Goal: Task Accomplishment & Management: Complete application form

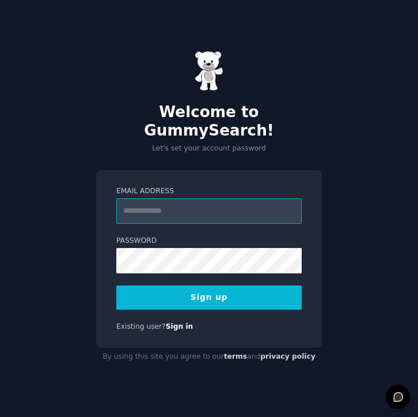
type input "**********"
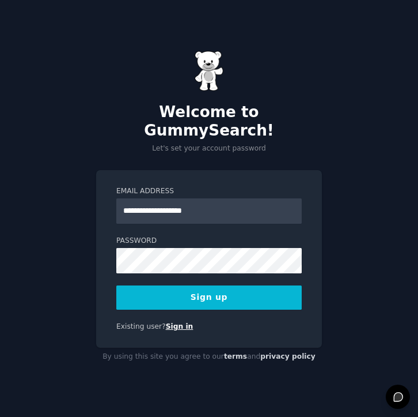
click at [182, 322] on link "Sign in" at bounding box center [180, 326] width 28 height 8
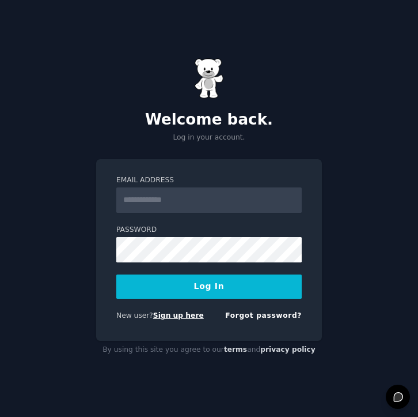
click at [168, 313] on link "Sign up here" at bounding box center [178, 315] width 51 height 8
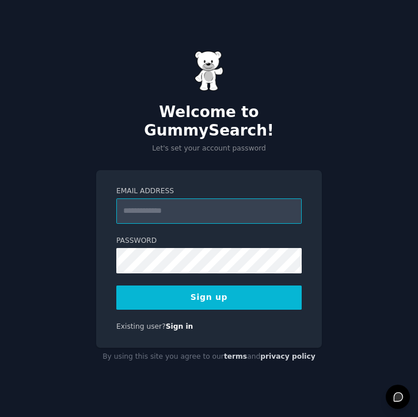
type input "**********"
click at [100, 247] on div "**********" at bounding box center [209, 259] width 226 height 178
click at [163, 285] on button "Sign up" at bounding box center [209, 297] width 186 height 24
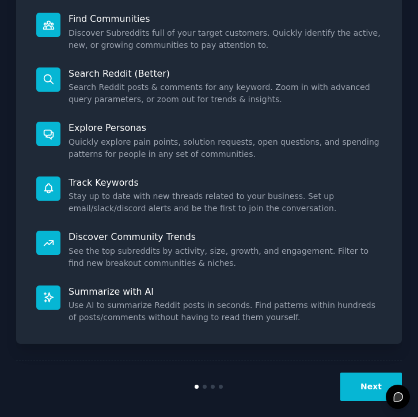
click at [372, 375] on button "Next" at bounding box center [372, 386] width 62 height 28
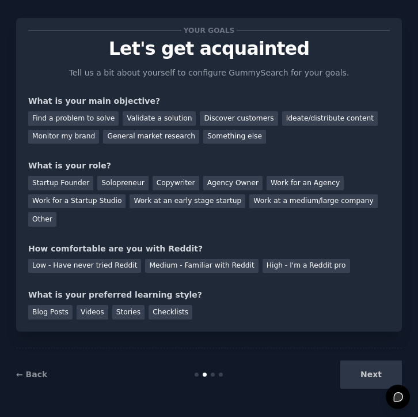
click at [354, 228] on div "Your goals Let's get acquainted Tell us a bit about yourself to configure Gummy…" at bounding box center [209, 201] width 386 height 399
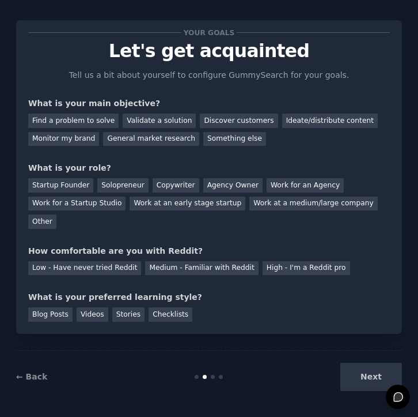
click at [371, 391] on div "← Back Next" at bounding box center [209, 376] width 386 height 53
click at [371, 382] on div "Next" at bounding box center [338, 377] width 129 height 28
click at [368, 369] on div "Next" at bounding box center [338, 377] width 129 height 28
click at [368, 373] on div "Next" at bounding box center [338, 377] width 129 height 28
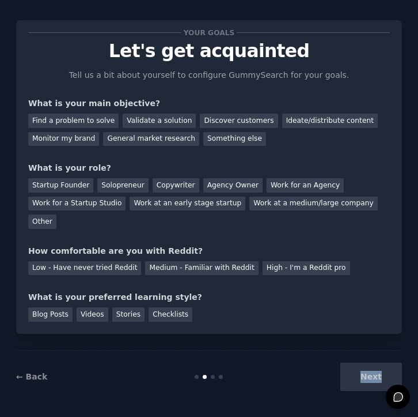
click at [368, 373] on div "Next" at bounding box center [338, 377] width 129 height 28
click at [364, 375] on div "Next" at bounding box center [338, 377] width 129 height 28
click at [151, 116] on div "Validate a solution" at bounding box center [159, 121] width 73 height 14
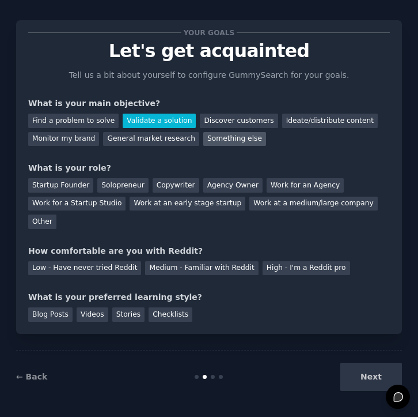
click at [204, 134] on div "Something else" at bounding box center [234, 139] width 63 height 14
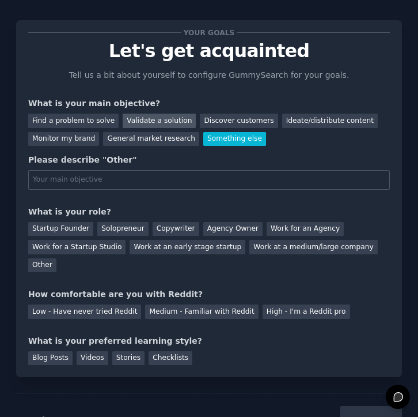
click at [168, 121] on div "Validate a solution" at bounding box center [159, 121] width 73 height 14
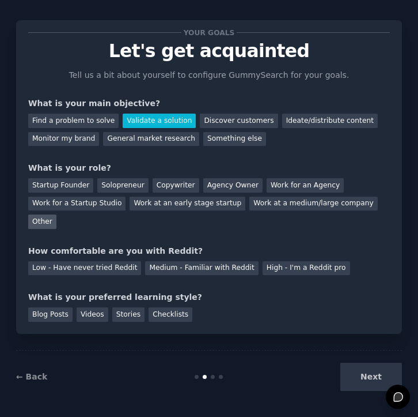
click at [33, 220] on div "Other" at bounding box center [42, 221] width 28 height 14
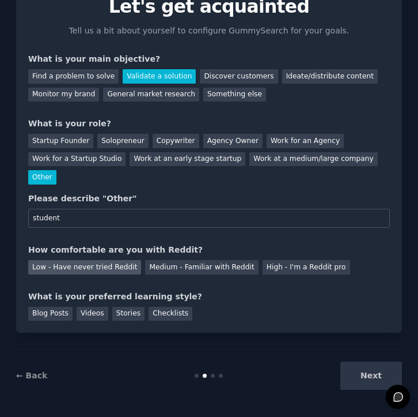
scroll to position [56, 0]
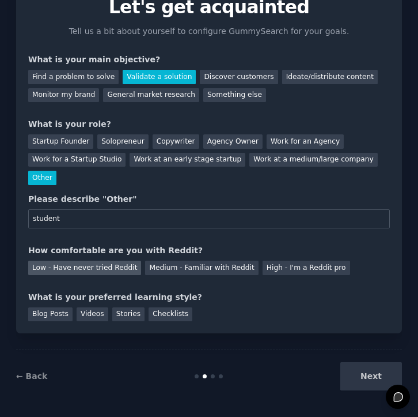
type input "student"
click at [97, 266] on div "Low - Have never tried Reddit" at bounding box center [84, 268] width 113 height 14
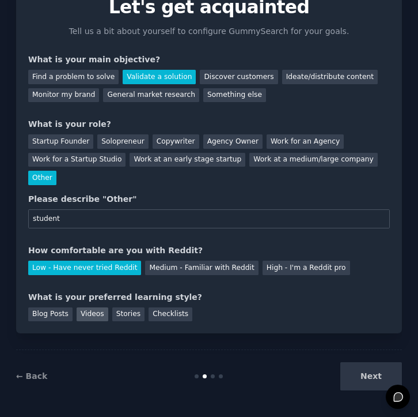
click at [89, 310] on div "Videos" at bounding box center [93, 314] width 32 height 14
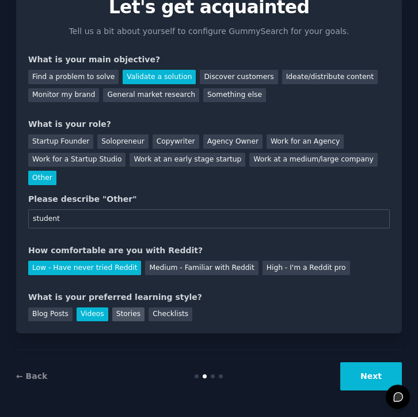
click at [131, 311] on div "Stories" at bounding box center [128, 314] width 32 height 14
click at [177, 309] on div "Checklists" at bounding box center [171, 314] width 44 height 14
click at [367, 375] on button "Next" at bounding box center [372, 376] width 62 height 28
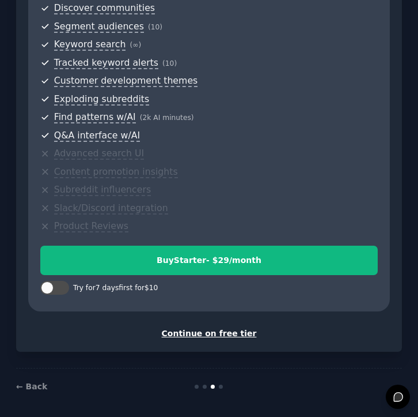
scroll to position [338, 0]
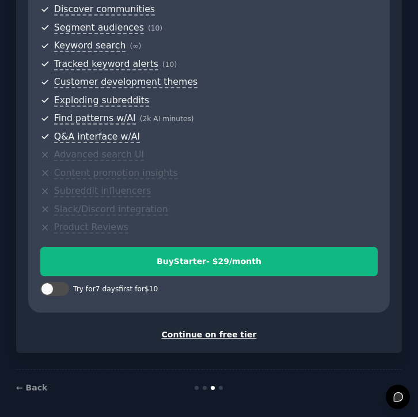
click at [234, 329] on div "Continue on free tier" at bounding box center [209, 335] width 362 height 12
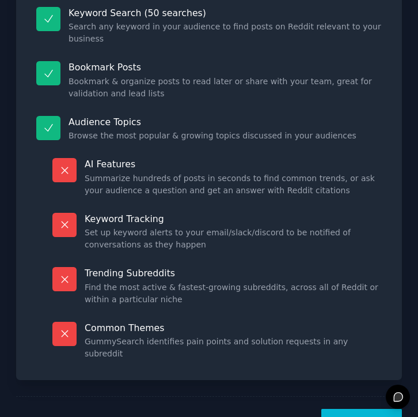
click at [361, 409] on button "Let's Go!" at bounding box center [362, 423] width 81 height 28
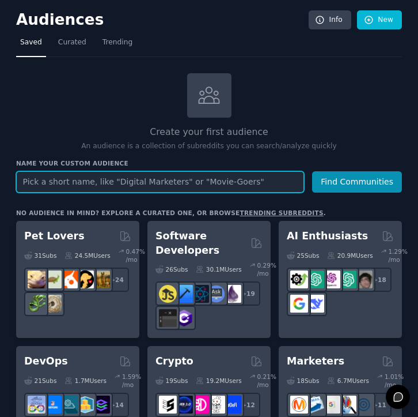
click at [93, 182] on input "text" at bounding box center [160, 181] width 288 height 21
type input "audience research"
click at [356, 180] on button "Find Communities" at bounding box center [357, 181] width 90 height 21
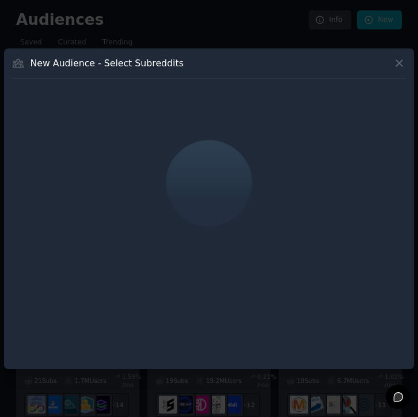
click at [402, 64] on icon at bounding box center [400, 63] width 12 height 12
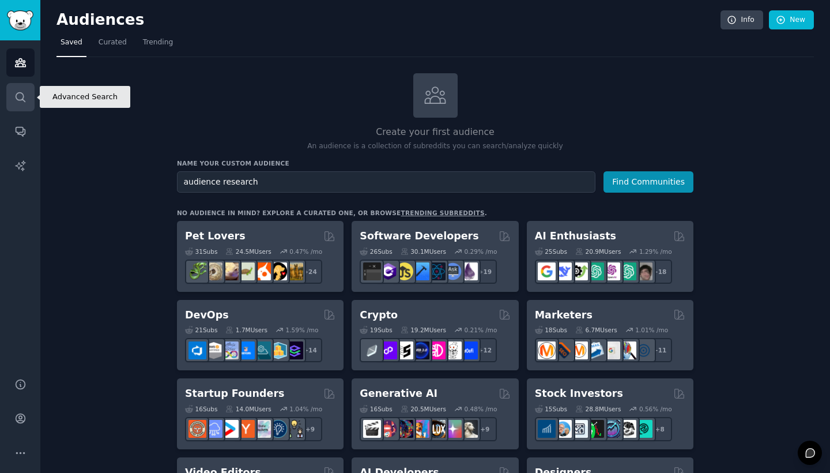
click at [24, 95] on icon "Sidebar" at bounding box center [20, 97] width 12 height 12
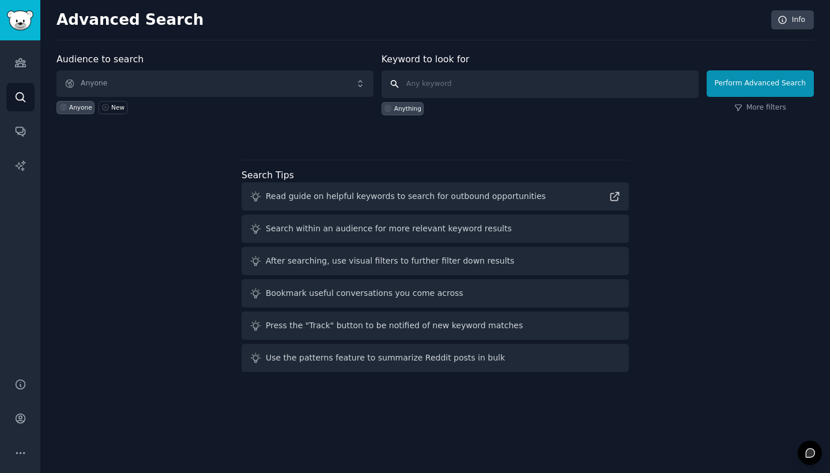
click at [418, 89] on input "text" at bounding box center [540, 84] width 317 height 28
type input "audience research"
click at [418, 83] on button "Perform Advanced Search" at bounding box center [760, 83] width 107 height 27
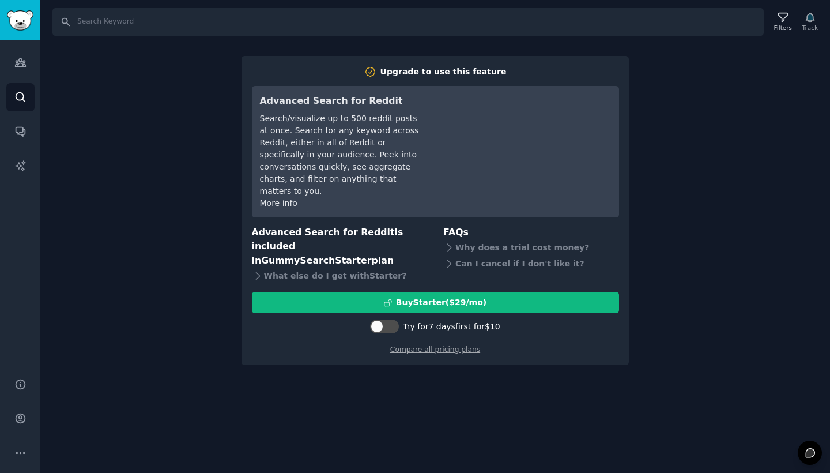
click at [418, 356] on div "Search Filters Track Upgrade to use this feature Advanced Search for Reddit Sea…" at bounding box center [435, 236] width 790 height 473
click at [15, 97] on icon "Sidebar" at bounding box center [20, 97] width 12 height 12
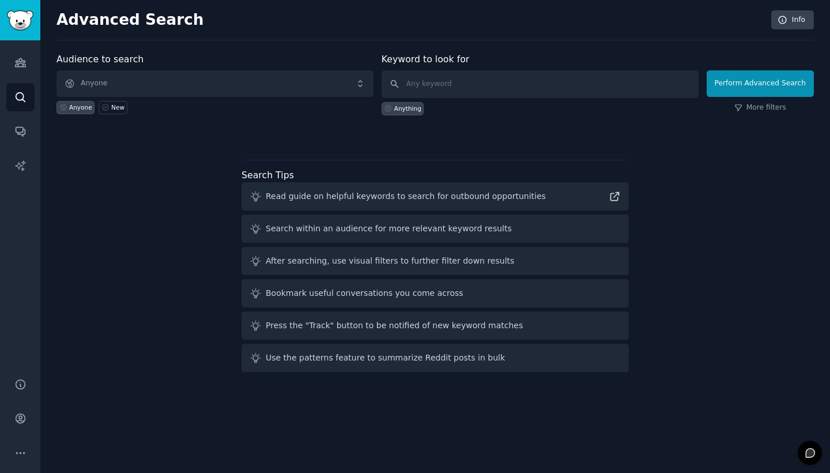
click at [16, 19] on img "Sidebar" at bounding box center [20, 20] width 27 height 20
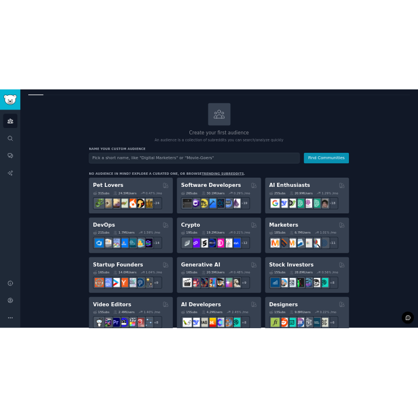
scroll to position [76, 0]
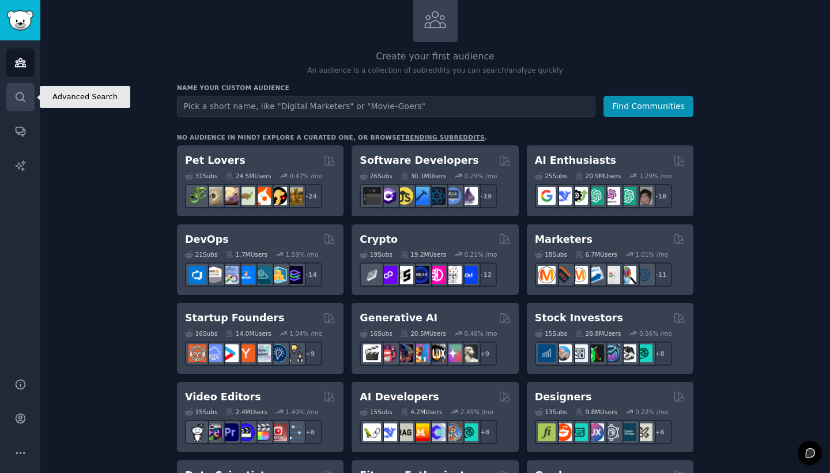
click at [15, 106] on link "Search" at bounding box center [20, 97] width 28 height 28
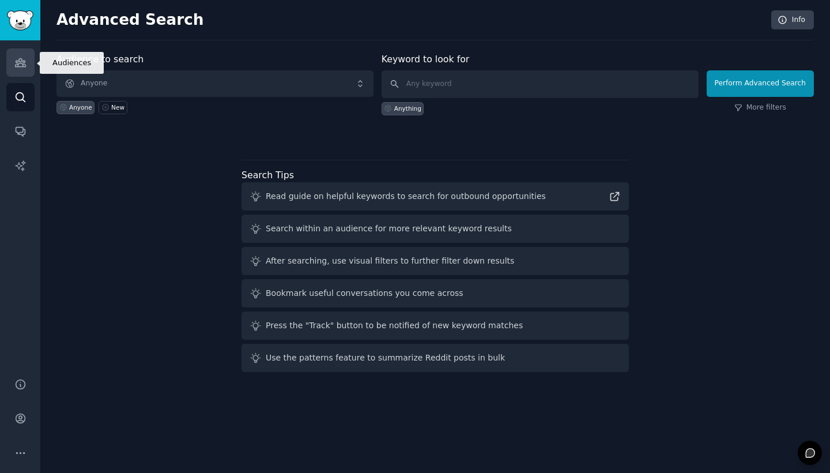
click at [21, 66] on icon "Sidebar" at bounding box center [20, 62] width 12 height 12
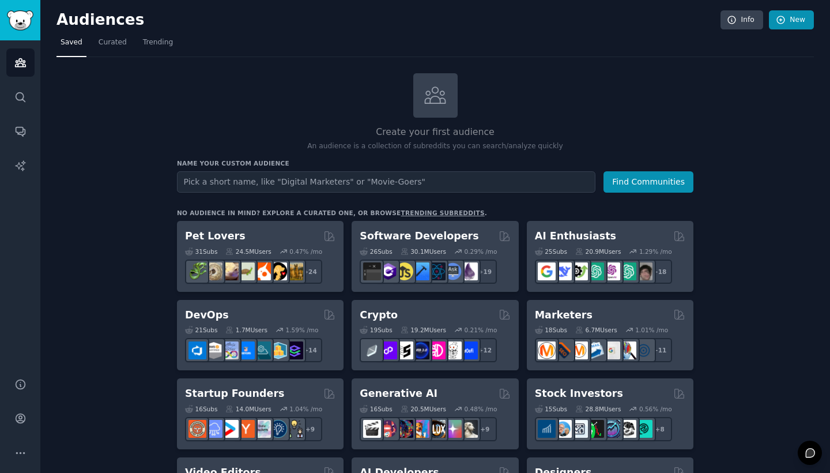
click at [418, 17] on link "New" at bounding box center [791, 20] width 45 height 20
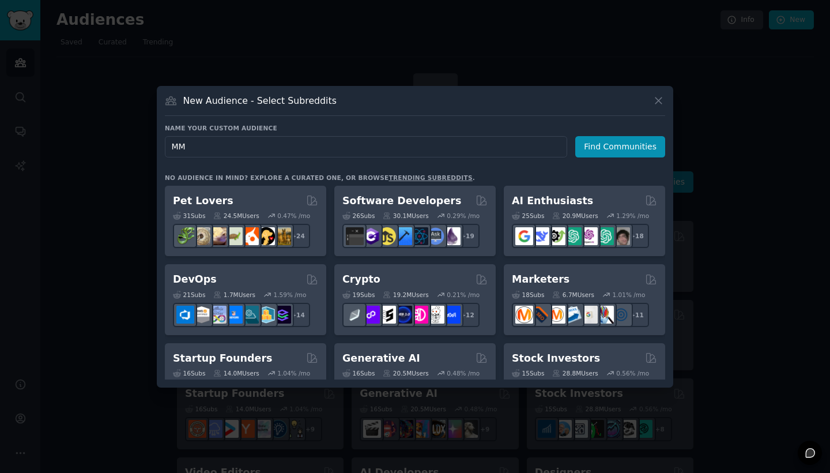
type input "M"
type input "drink lovers"
click at [418, 146] on button "Find Communities" at bounding box center [620, 146] width 90 height 21
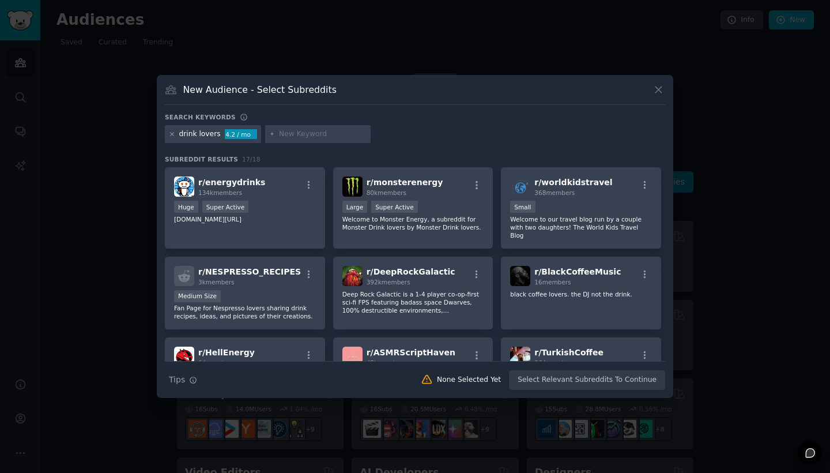
click at [171, 134] on icon at bounding box center [172, 134] width 3 height 3
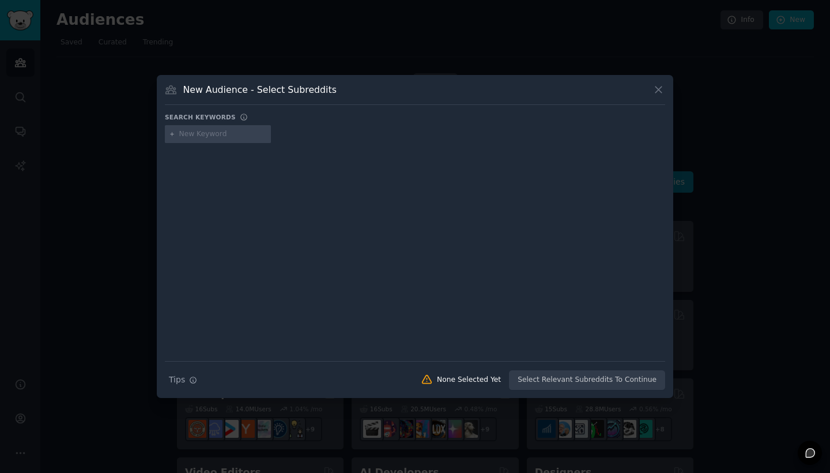
click at [207, 137] on input "text" at bounding box center [223, 134] width 88 height 10
type input "alcoholic beverage lovers"
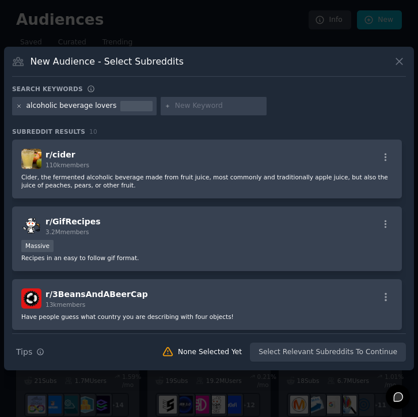
click at [18, 107] on icon at bounding box center [19, 106] width 6 height 6
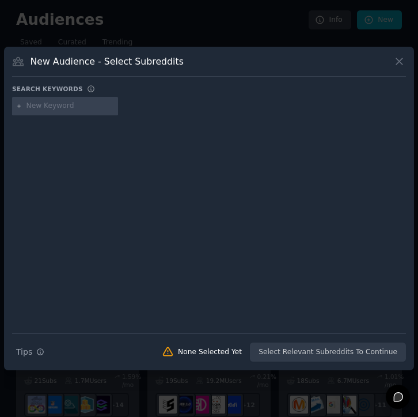
click at [90, 107] on input "text" at bounding box center [71, 106] width 88 height 10
paste input "Antwerp lifestyle"
type input "Antwerp lifestyle"
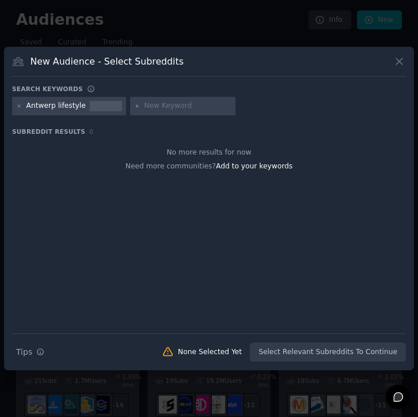
click at [158, 103] on input "text" at bounding box center [188, 106] width 88 height 10
paste input "Belgian gin"
type input "Belgian gin"
click at [188, 106] on input "Belgian gin" at bounding box center [188, 106] width 88 height 10
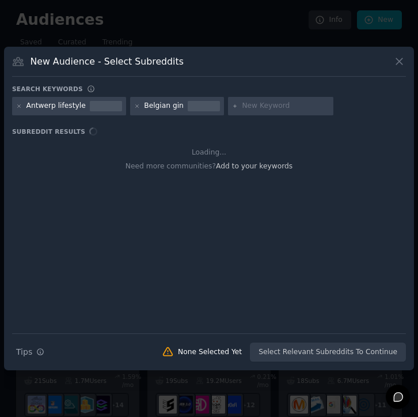
type input "craft spirits"
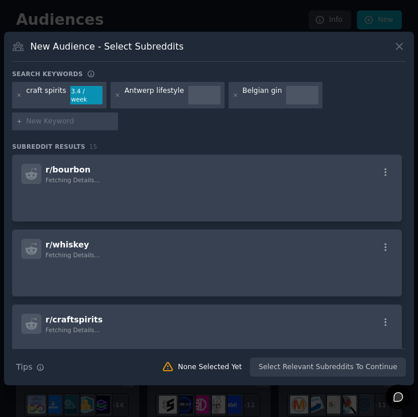
paste input "premium drinks"
type input "premium drinks"
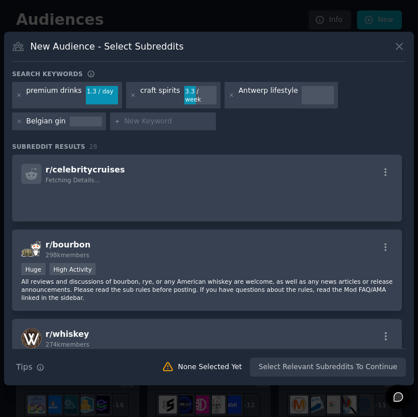
paste input "local craftsmanship"
type input "local craftsmanship"
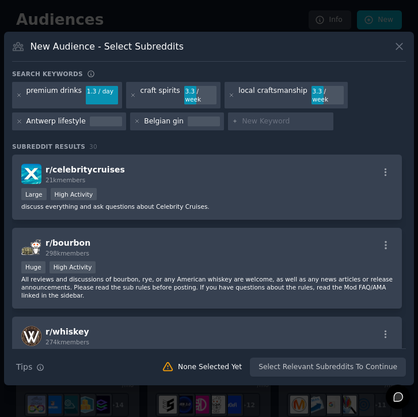
paste input "luxury brand"
type input "luxury brand"
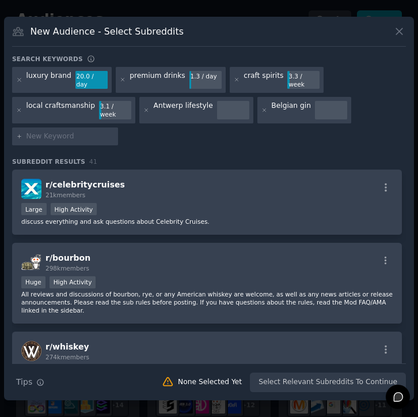
paste input "design object"
type input "design object"
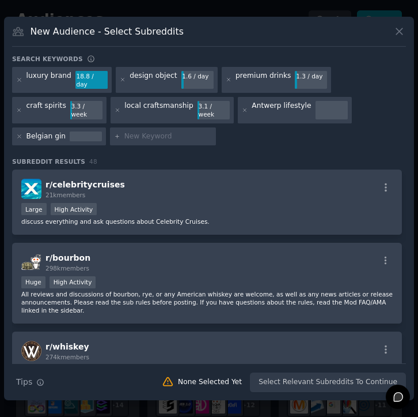
paste input "men’s gifting"
type input "men’s gifting"
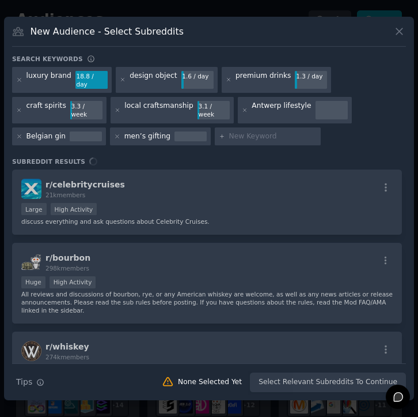
paste input "entrepreneur Antwerp"
type input "entrepreneur Antwerp"
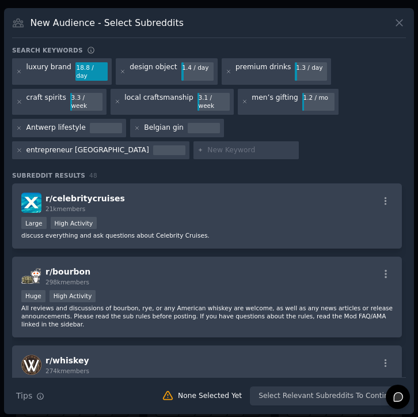
paste input "Toby Alderweireld"
type input "Toby Alderweireld"
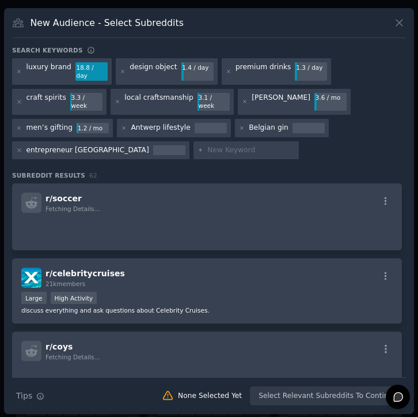
paste input "local pride"
type input "local pride"
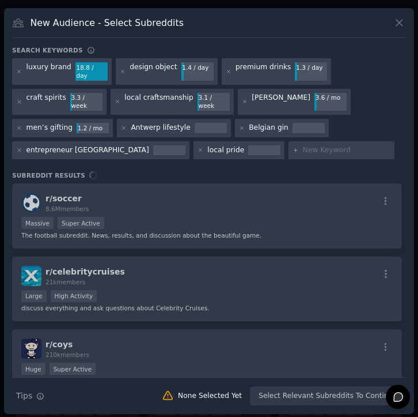
paste input "special occasions"
type input "special occasions"
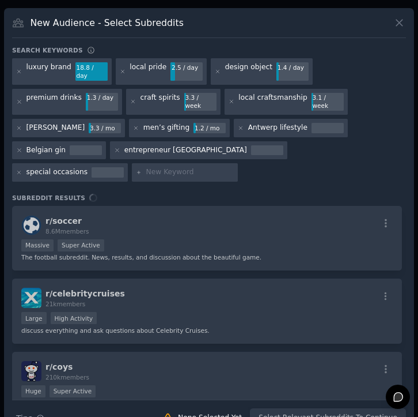
paste input "high-end cocktails"
type input "high-end cocktails"
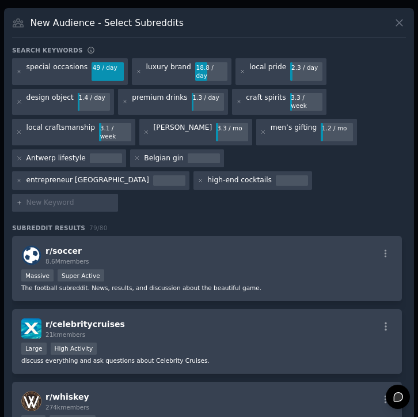
paste input "city heritage"
type input "city heritage"
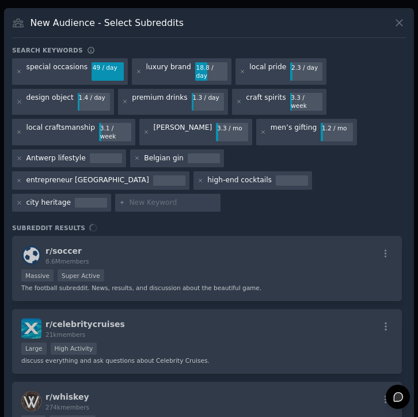
click at [343, 172] on div "Search keywords special occasions 49 / day luxury brand 18.8 / day local pride …" at bounding box center [209, 252] width 394 height 412
click at [84, 64] on div "special occasions" at bounding box center [58, 71] width 62 height 18
click at [100, 66] on div "49 / day" at bounding box center [108, 67] width 32 height 10
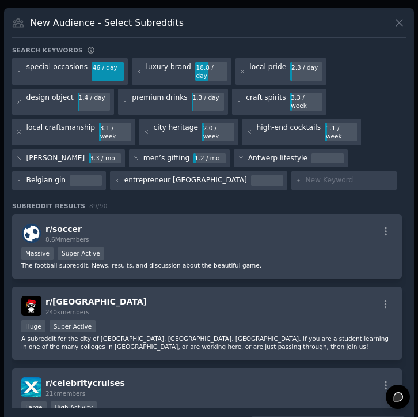
click at [55, 67] on div "special occasions" at bounding box center [58, 71] width 62 height 18
click at [81, 70] on div "special occasions" at bounding box center [58, 71] width 62 height 18
click at [99, 67] on div "46 / day" at bounding box center [108, 67] width 32 height 10
click at [104, 67] on div "46 / day" at bounding box center [108, 67] width 32 height 10
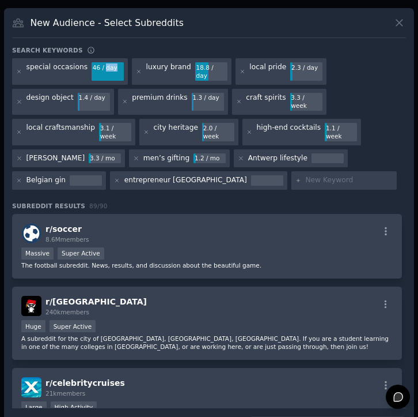
click at [104, 67] on div "46 / day" at bounding box center [108, 67] width 32 height 10
click at [160, 93] on div "premium drinks" at bounding box center [159, 102] width 55 height 18
click at [18, 69] on icon at bounding box center [19, 72] width 6 height 6
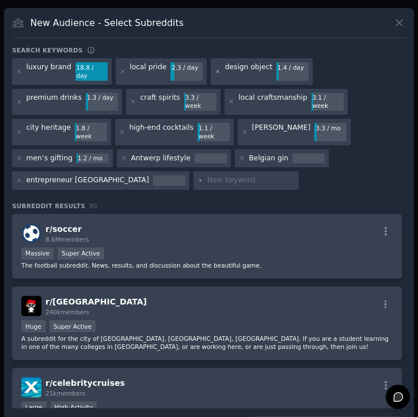
click at [20, 88] on div "luxury brand 18.8 / day local pride 2.3 / day design object 1.4 / day premium d…" at bounding box center [209, 125] width 394 height 135
click at [121, 70] on icon at bounding box center [122, 71] width 3 height 3
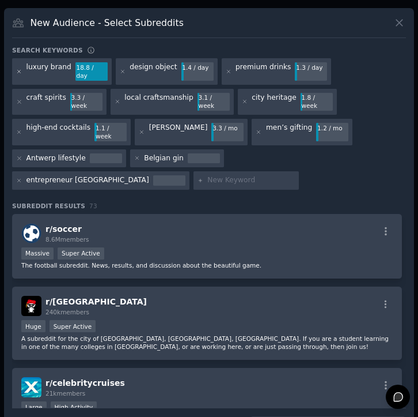
click at [19, 69] on icon at bounding box center [19, 72] width 6 height 6
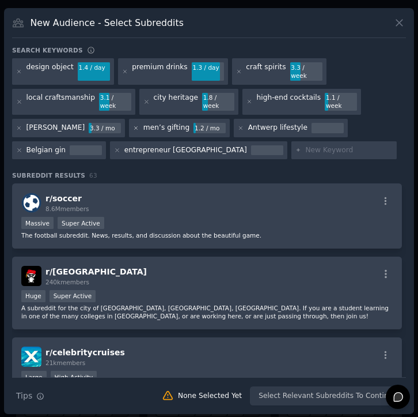
click at [137, 125] on icon at bounding box center [136, 128] width 6 height 6
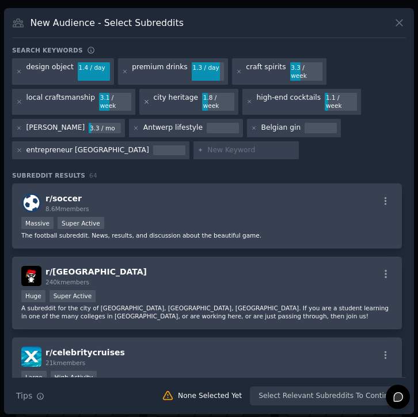
click at [145, 99] on icon at bounding box center [147, 102] width 6 height 6
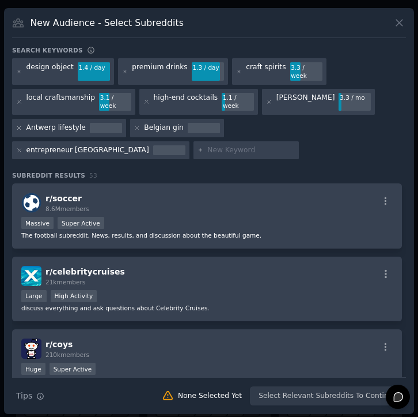
click at [20, 125] on icon at bounding box center [19, 128] width 6 height 6
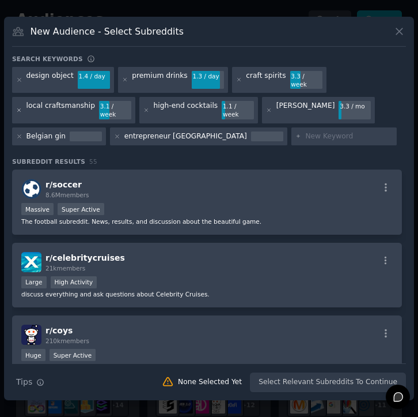
click at [21, 107] on icon at bounding box center [19, 110] width 6 height 6
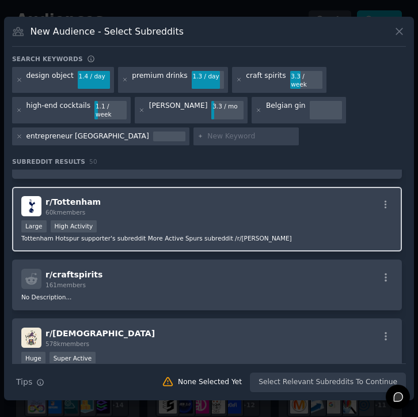
scroll to position [769, 0]
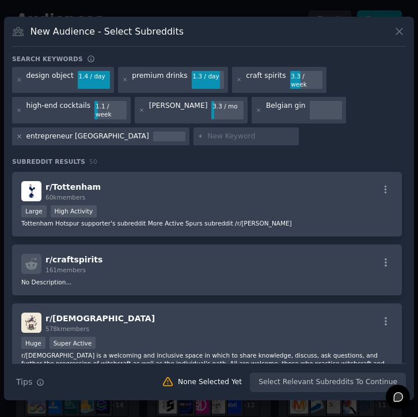
click at [18, 133] on icon at bounding box center [19, 136] width 6 height 6
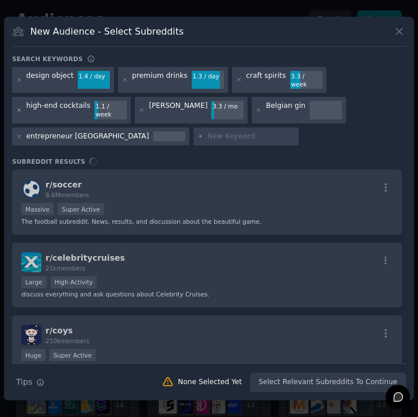
click at [18, 107] on icon at bounding box center [19, 110] width 6 height 6
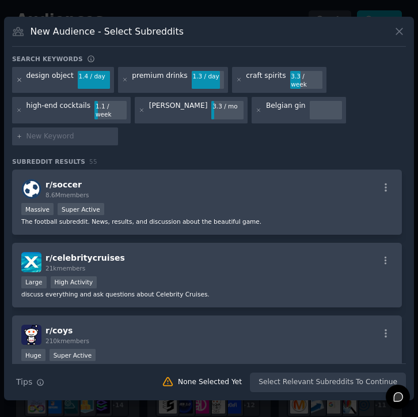
click at [19, 83] on icon at bounding box center [19, 80] width 6 height 6
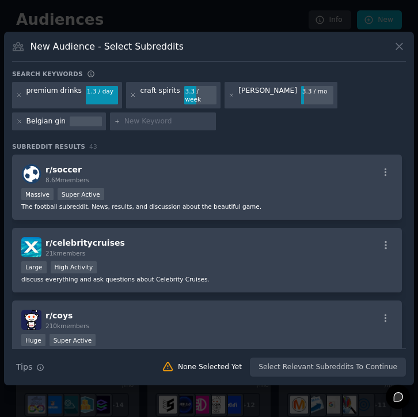
click at [132, 96] on icon at bounding box center [133, 94] width 3 height 3
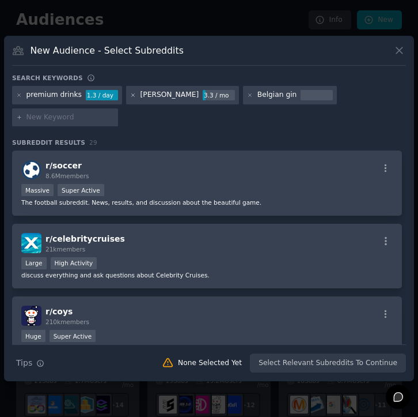
click at [130, 96] on icon at bounding box center [133, 95] width 6 height 6
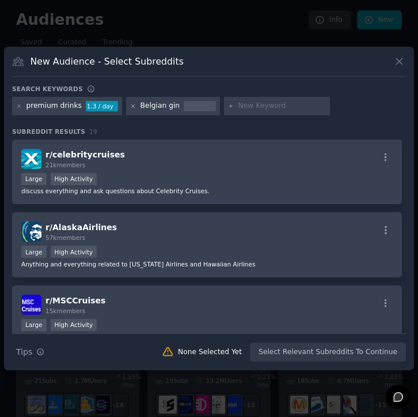
click at [130, 104] on icon at bounding box center [133, 106] width 6 height 6
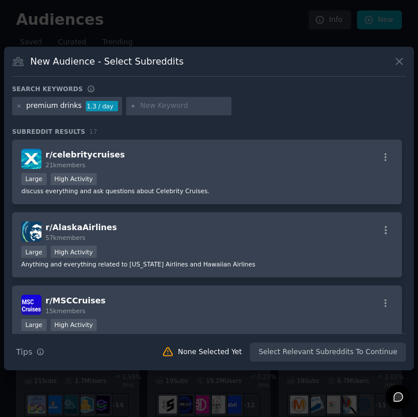
click at [250, 96] on div "Search keywords" at bounding box center [209, 91] width 394 height 12
click at [250, 106] on div "premium drinks 1.3 / day" at bounding box center [209, 108] width 394 height 22
click at [74, 103] on div "premium drinks" at bounding box center [54, 106] width 55 height 10
click at [76, 107] on div "premium drinks" at bounding box center [54, 106] width 55 height 10
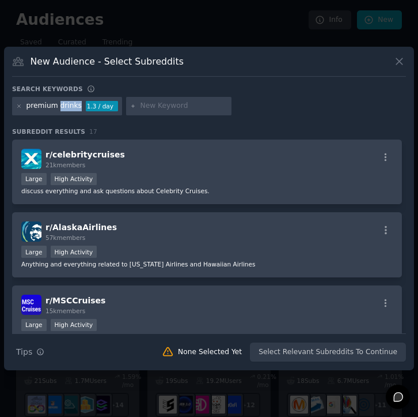
click at [76, 107] on div "premium drinks" at bounding box center [54, 106] width 55 height 10
click at [76, 104] on div "premium drinks" at bounding box center [54, 106] width 55 height 10
click at [19, 104] on icon at bounding box center [19, 106] width 6 height 6
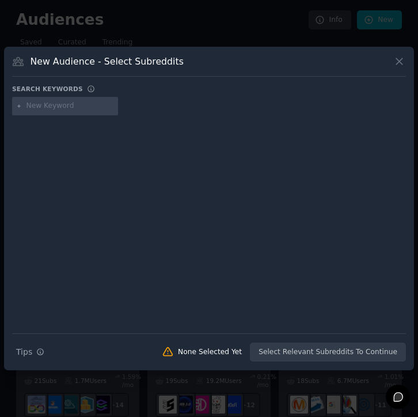
click at [40, 110] on input "text" at bounding box center [71, 106] width 88 height 10
type input "Belgian Gin"
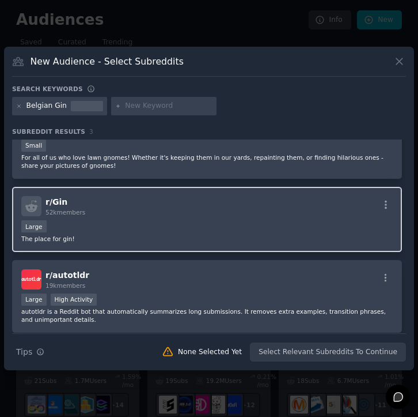
scroll to position [53, 0]
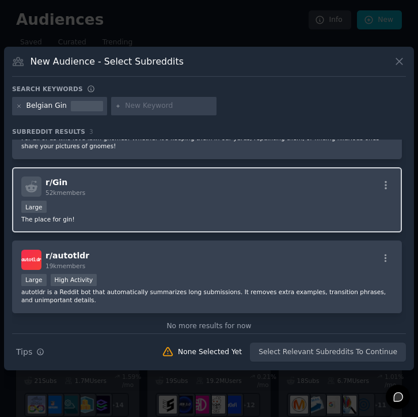
click at [70, 207] on div "Large" at bounding box center [207, 208] width 372 height 14
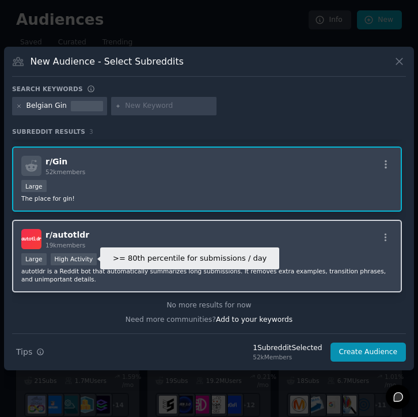
scroll to position [73, 0]
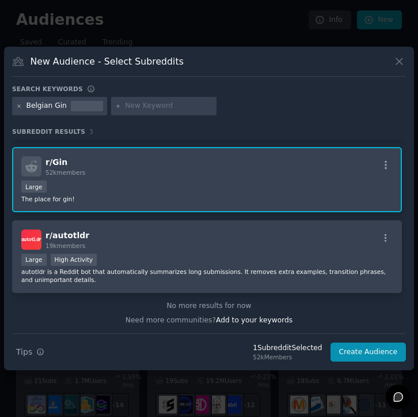
click at [18, 105] on icon at bounding box center [19, 105] width 3 height 3
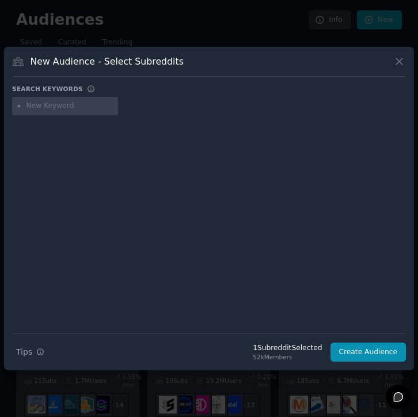
click at [36, 107] on input "text" at bounding box center [71, 106] width 88 height 10
type input "craft spirits"
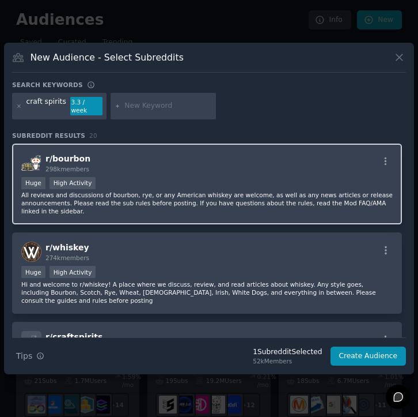
click at [56, 203] on p "All reviews and discussions of bourbon, rye, or any American whiskey are welcom…" at bounding box center [207, 203] width 372 height 24
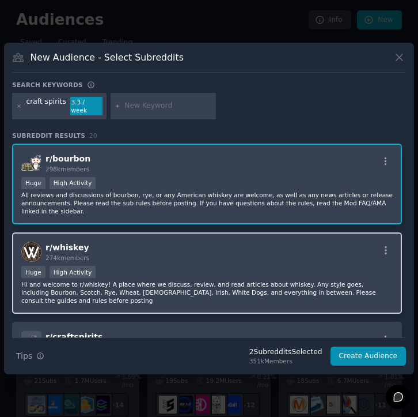
click at [124, 274] on div "Huge High Activity" at bounding box center [207, 273] width 372 height 14
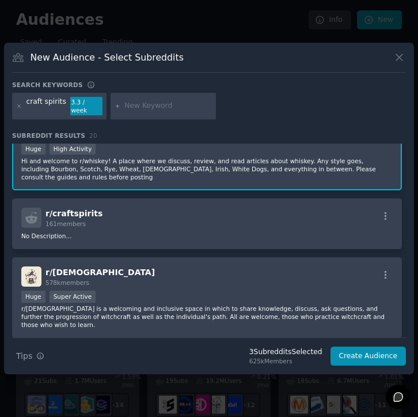
scroll to position [126, 0]
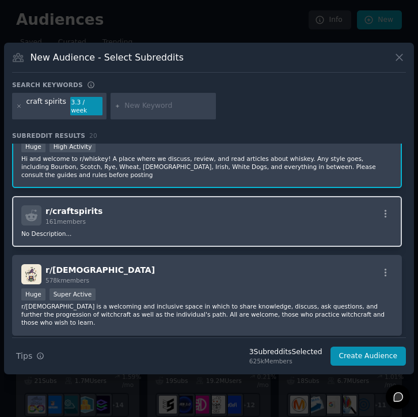
click at [113, 225] on div "r/ craftspirits 161 members No Description..." at bounding box center [207, 221] width 390 height 51
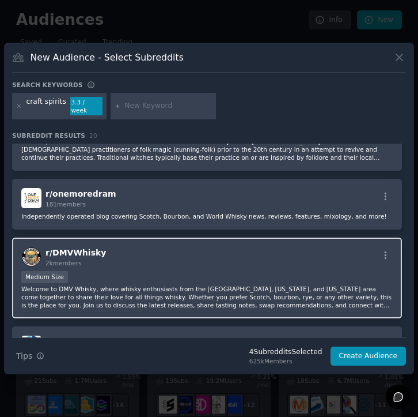
scroll to position [723, 0]
click at [116, 262] on div "r/ DMVWhisky 2k members" at bounding box center [207, 256] width 372 height 20
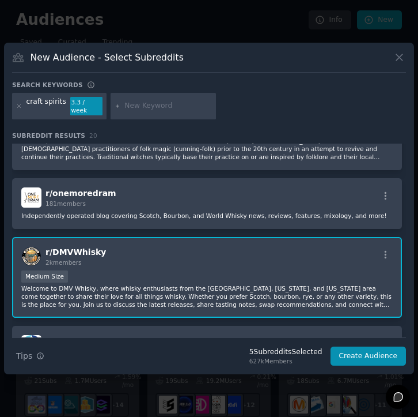
click at [116, 262] on div "r/ DMVWhisky 2k members" at bounding box center [207, 256] width 372 height 20
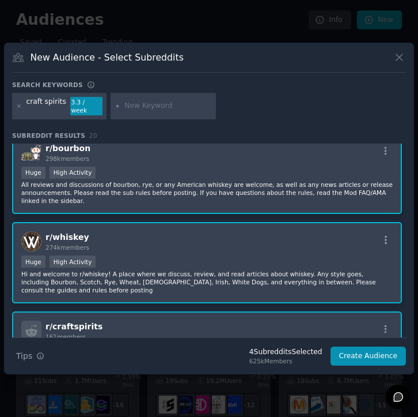
scroll to position [0, 0]
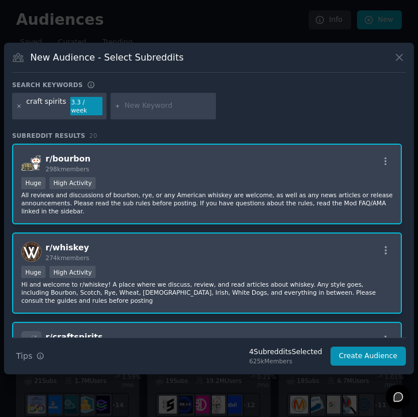
click at [17, 105] on icon at bounding box center [19, 106] width 6 height 6
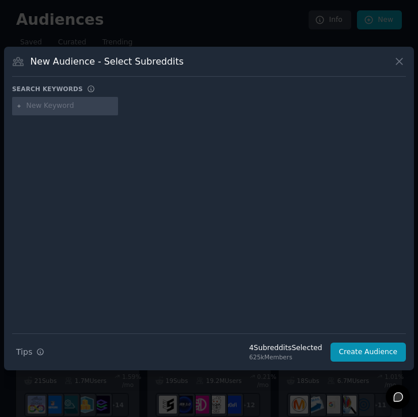
click at [37, 108] on input "text" at bounding box center [71, 106] width 88 height 10
type input "premium drinks"
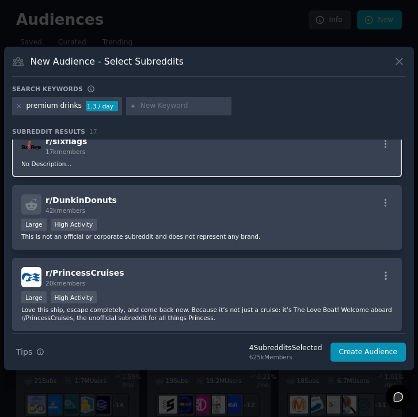
scroll to position [628, 0]
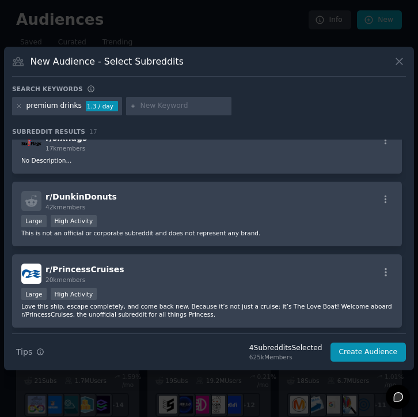
click at [19, 103] on div at bounding box center [19, 106] width 6 height 10
click at [20, 107] on icon at bounding box center [19, 105] width 3 height 3
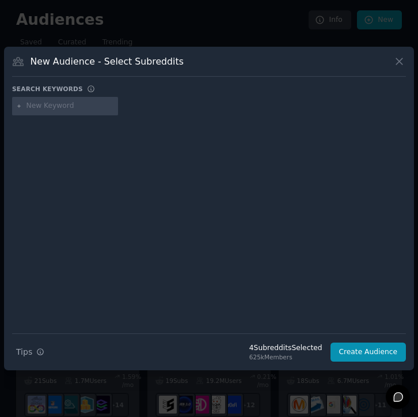
click at [40, 105] on input "text" at bounding box center [71, 106] width 88 height 10
type input "toby alderweireld"
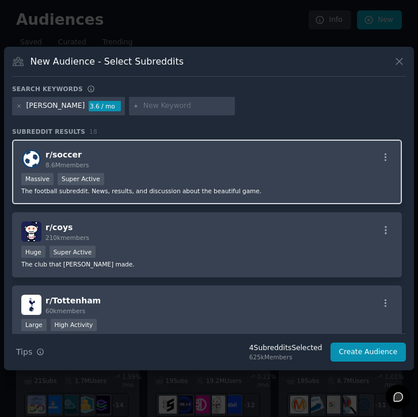
click at [56, 191] on p "The football subreddit. News, results, and discussion about the beautiful game." at bounding box center [207, 191] width 372 height 8
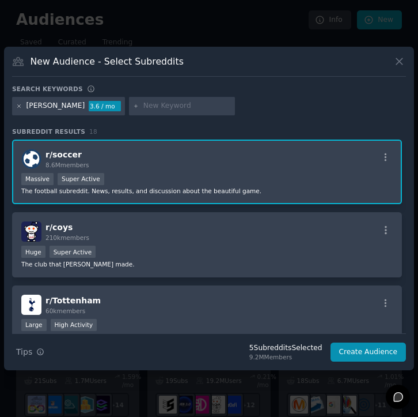
click at [20, 104] on icon at bounding box center [19, 106] width 6 height 6
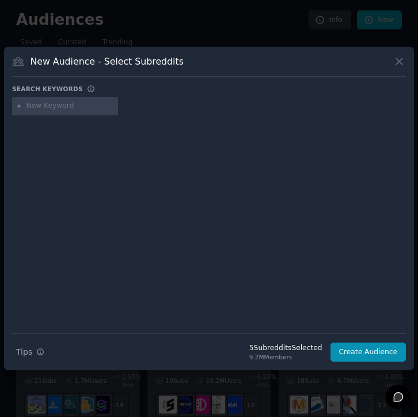
click at [51, 108] on input "text" at bounding box center [71, 106] width 88 height 10
type input "men"
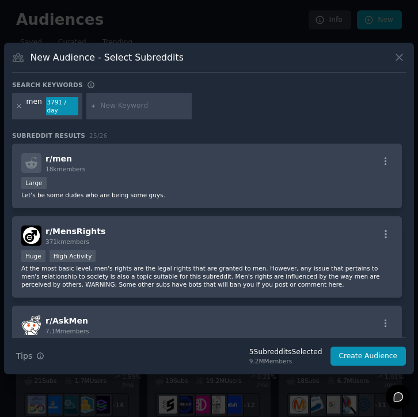
click at [18, 104] on icon at bounding box center [19, 106] width 6 height 6
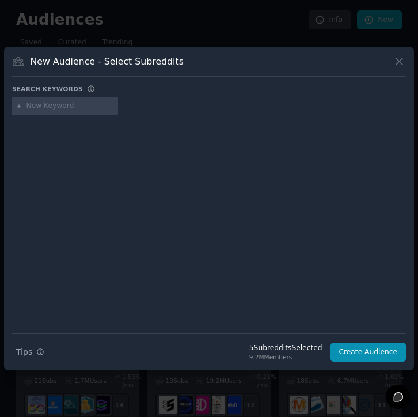
click at [41, 105] on input "text" at bounding box center [71, 106] width 88 height 10
type input "high end coctails"
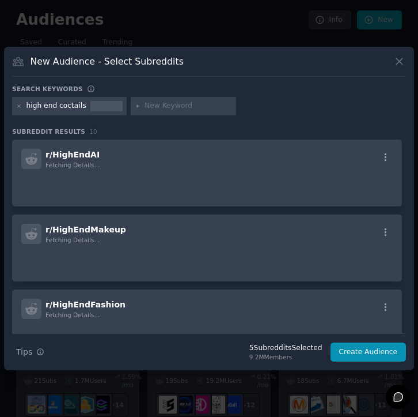
click at [66, 107] on div "high end coctails" at bounding box center [57, 106] width 60 height 10
click at [67, 106] on div "high end coctails" at bounding box center [57, 106] width 60 height 10
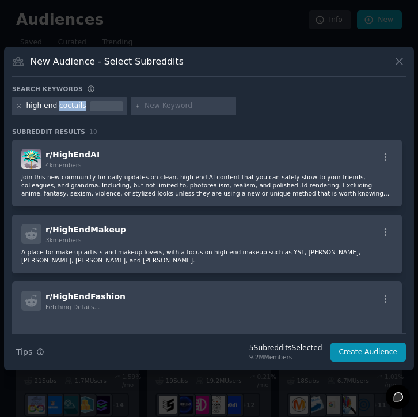
click at [67, 106] on div "high end coctails" at bounding box center [57, 106] width 60 height 10
click at [69, 106] on div "high end coctails" at bounding box center [57, 106] width 60 height 10
click at [18, 107] on icon at bounding box center [19, 106] width 6 height 6
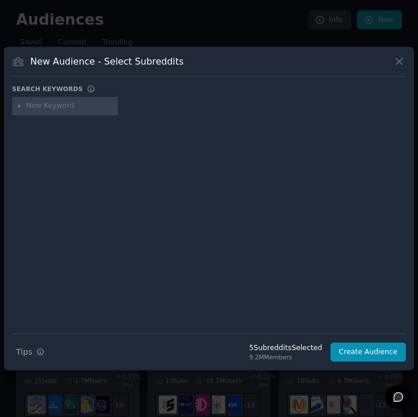
click at [33, 107] on input "text" at bounding box center [71, 106] width 88 height 10
type input "high-end cocktails"
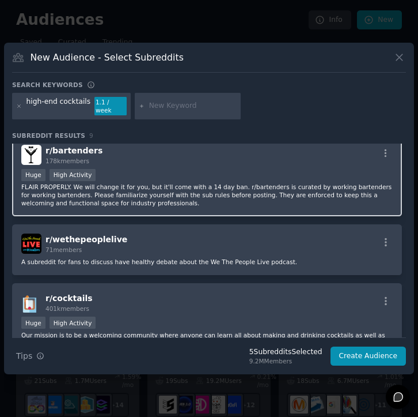
scroll to position [9, 0]
click at [58, 195] on p "FLAIR PROPERLY. We will change it for you, but it'll come with a 14 day ban. r/…" at bounding box center [207, 194] width 372 height 24
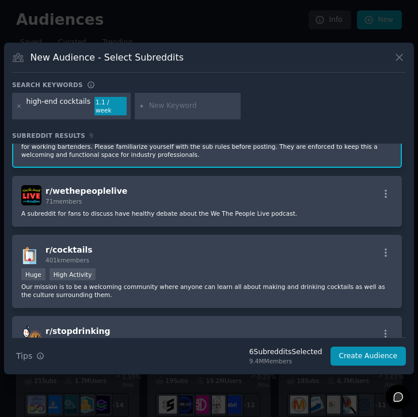
scroll to position [58, 0]
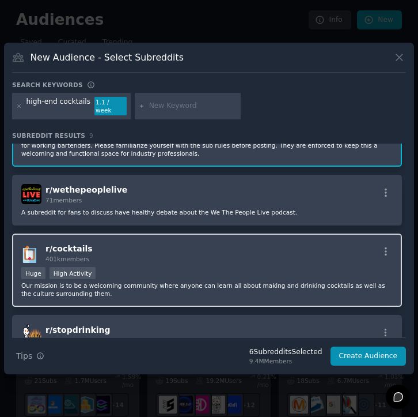
click at [53, 234] on div "r/ cocktails 401k members Huge High Activity Our mission is to be a welcoming c…" at bounding box center [207, 269] width 390 height 73
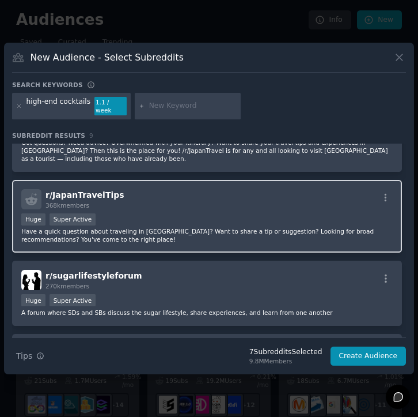
scroll to position [374, 0]
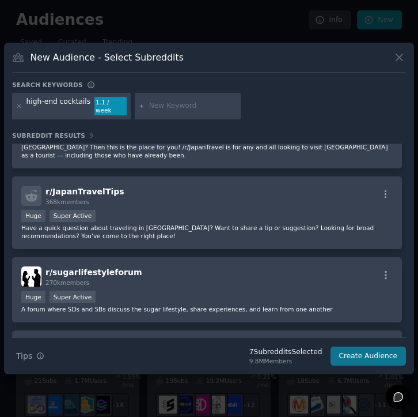
click at [357, 353] on button "Create Audience" at bounding box center [369, 356] width 76 height 20
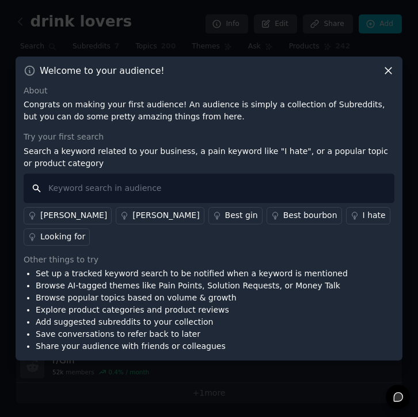
click at [247, 188] on input "text" at bounding box center [209, 187] width 371 height 29
type input "belgian crafted spirits"
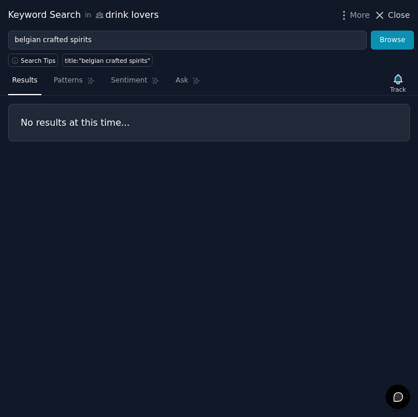
click at [394, 18] on span "Close" at bounding box center [399, 15] width 22 height 12
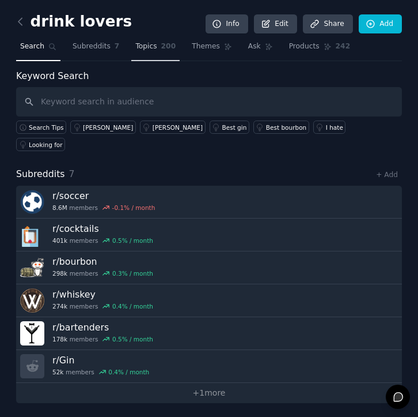
click at [158, 48] on link "Topics 200" at bounding box center [155, 49] width 48 height 24
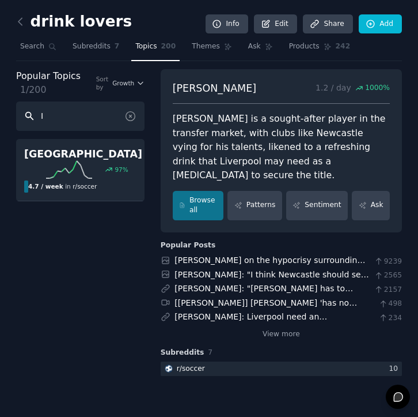
type input "I"
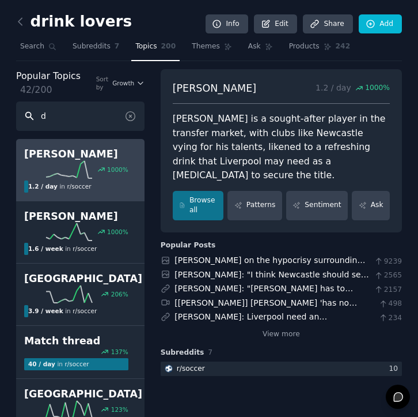
type input "dr"
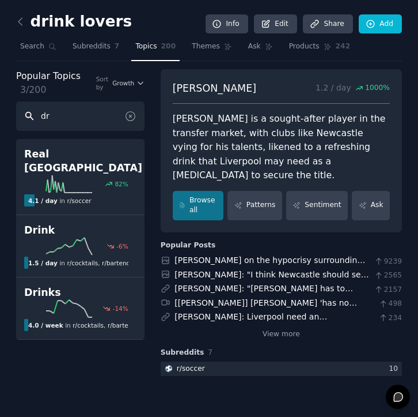
drag, startPoint x: 67, startPoint y: 119, endPoint x: 21, endPoint y: 110, distance: 47.5
click at [21, 110] on input "dr" at bounding box center [80, 115] width 129 height 29
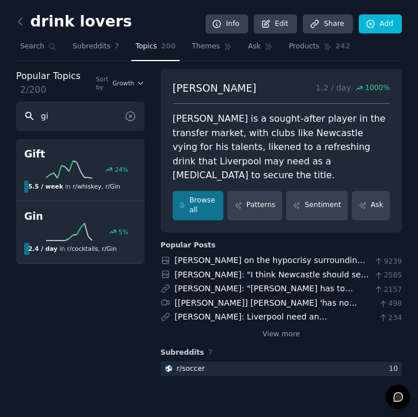
type input "g"
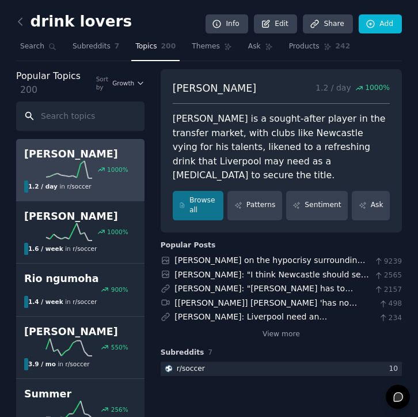
type input "b"
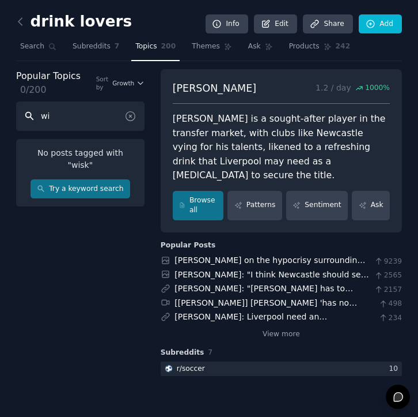
type input "w"
